Goal: Information Seeking & Learning: Get advice/opinions

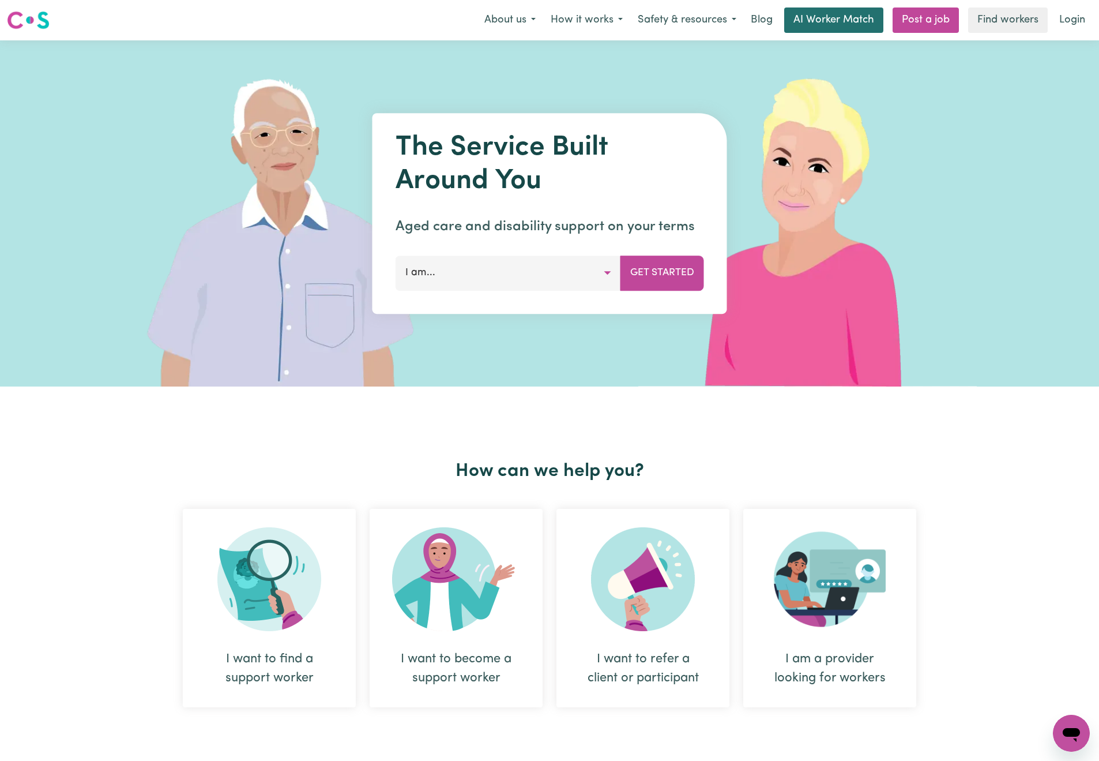
click at [837, 14] on link "AI Worker Match" at bounding box center [833, 19] width 99 height 25
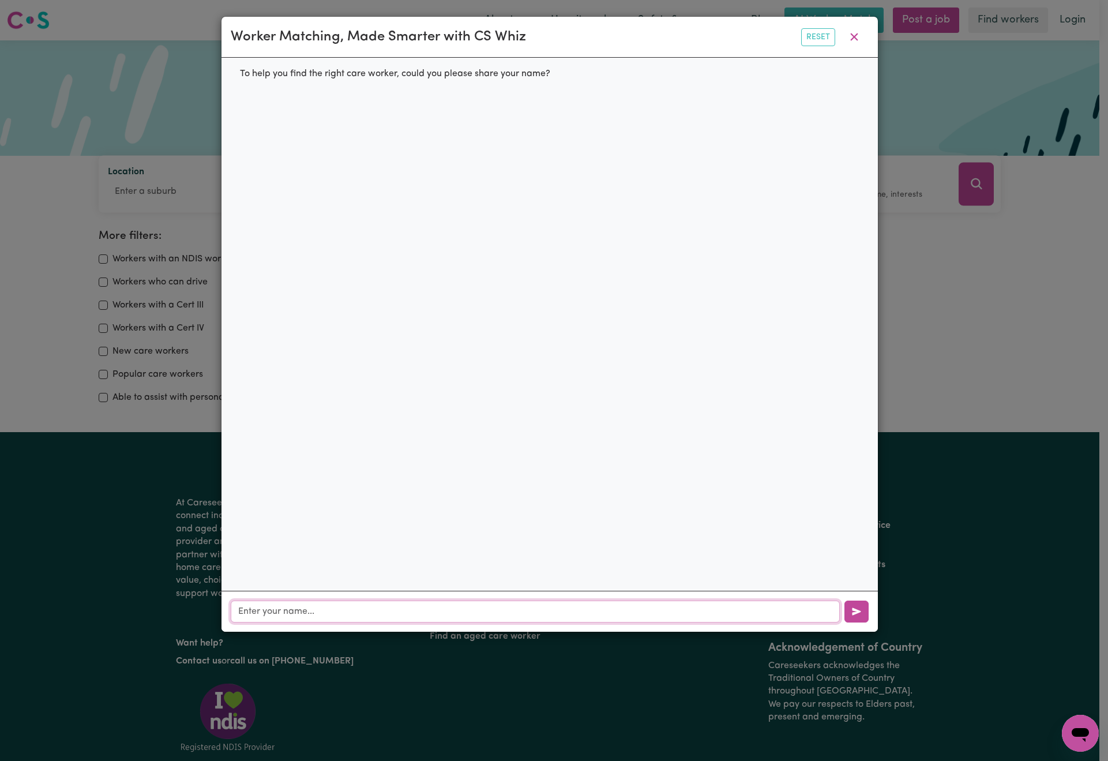
click at [404, 612] on input "text" at bounding box center [535, 611] width 609 height 22
type input "cleaner in [GEOGRAPHIC_DATA]?"
click at [442, 160] on div "Thanks! Could you please provide your email address?" at bounding box center [355, 157] width 248 height 32
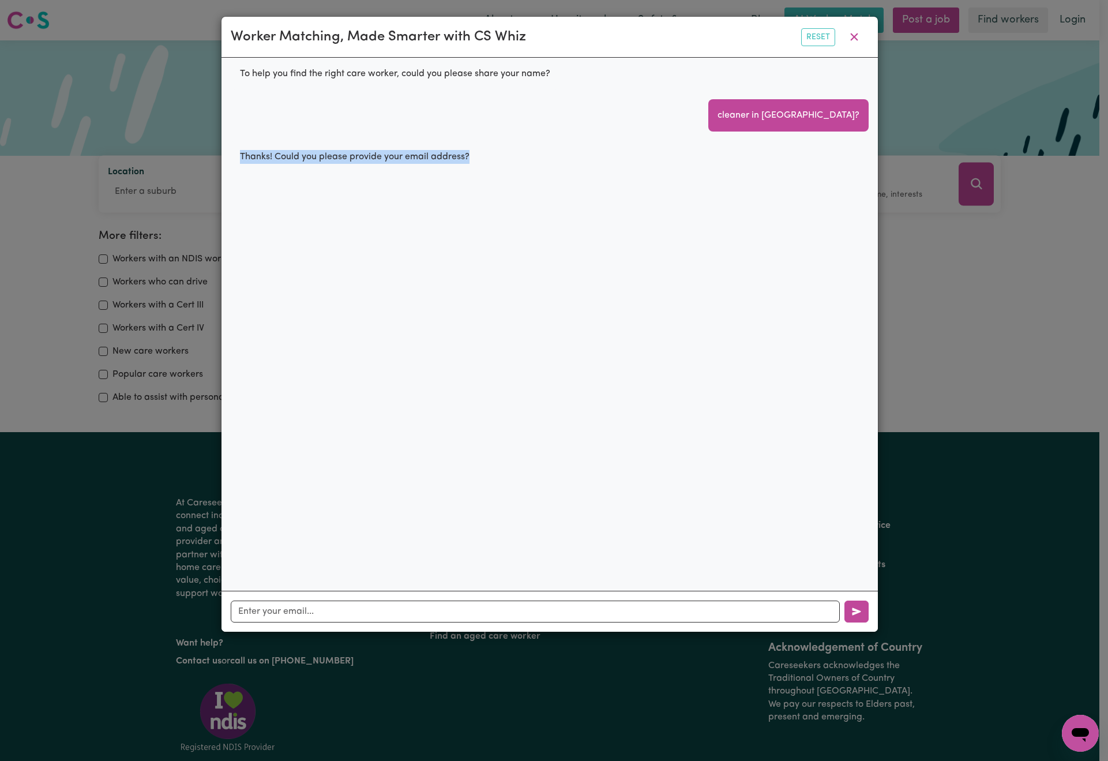
click at [442, 160] on div "Thanks! Could you please provide your email address?" at bounding box center [355, 157] width 248 height 32
click at [851, 36] on icon "button" at bounding box center [854, 37] width 14 height 14
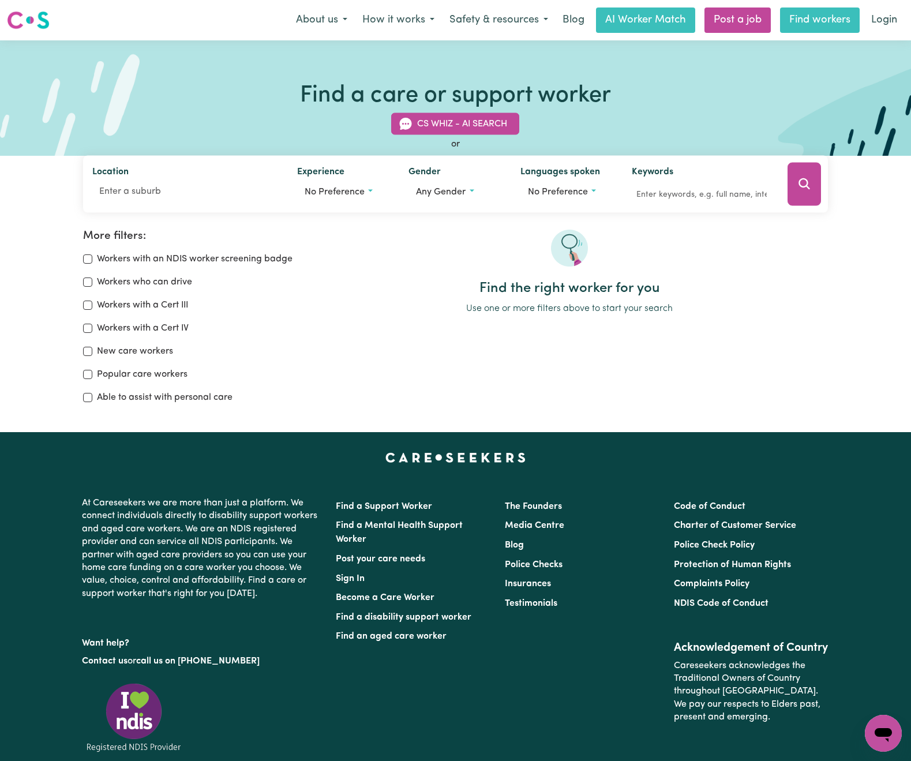
click at [817, 24] on link "Find workers" at bounding box center [820, 19] width 80 height 25
click at [644, 22] on link "AI Worker Match" at bounding box center [645, 19] width 99 height 25
